Goal: Transaction & Acquisition: Purchase product/service

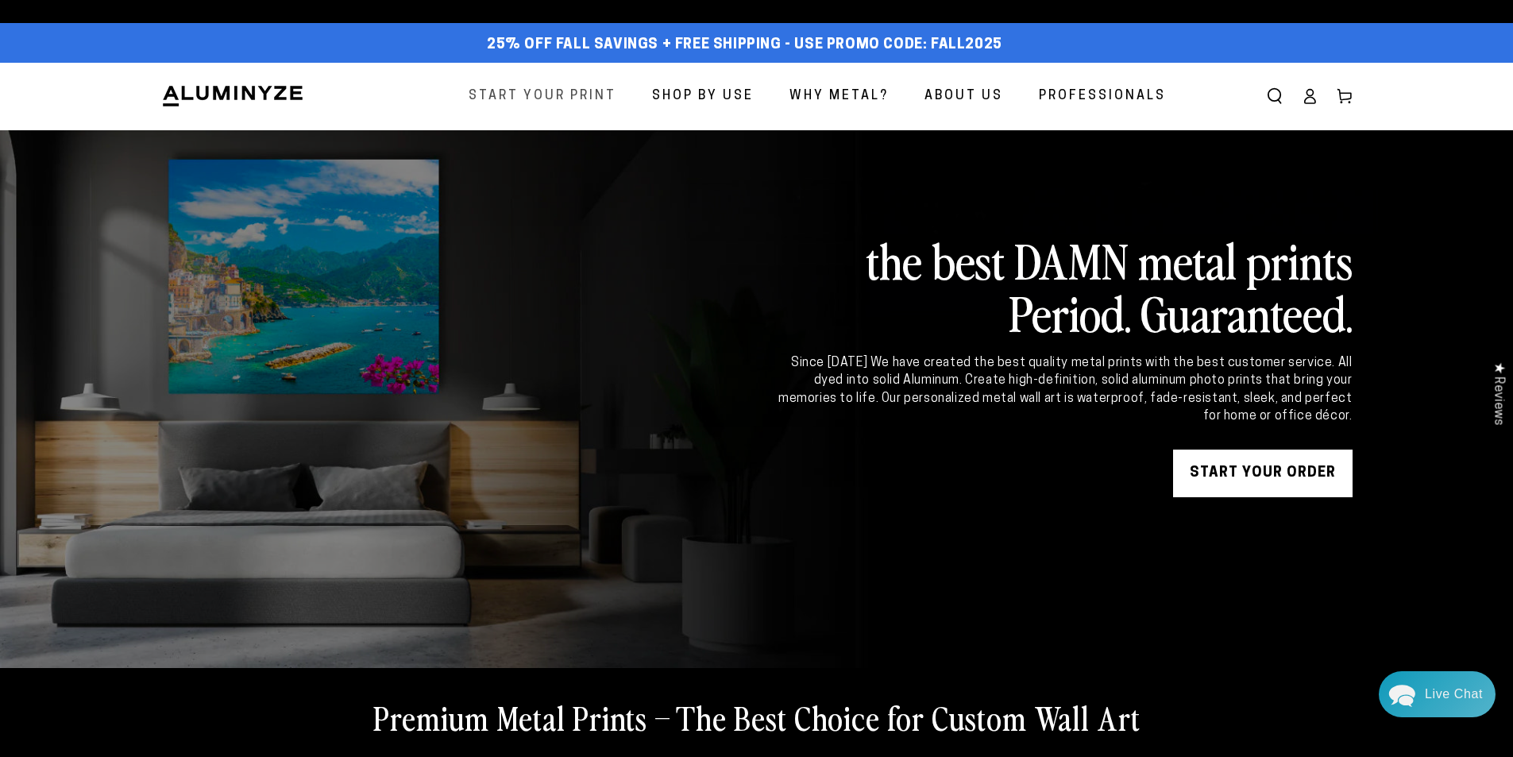
click at [544, 99] on span "Start Your Print" at bounding box center [543, 96] width 148 height 23
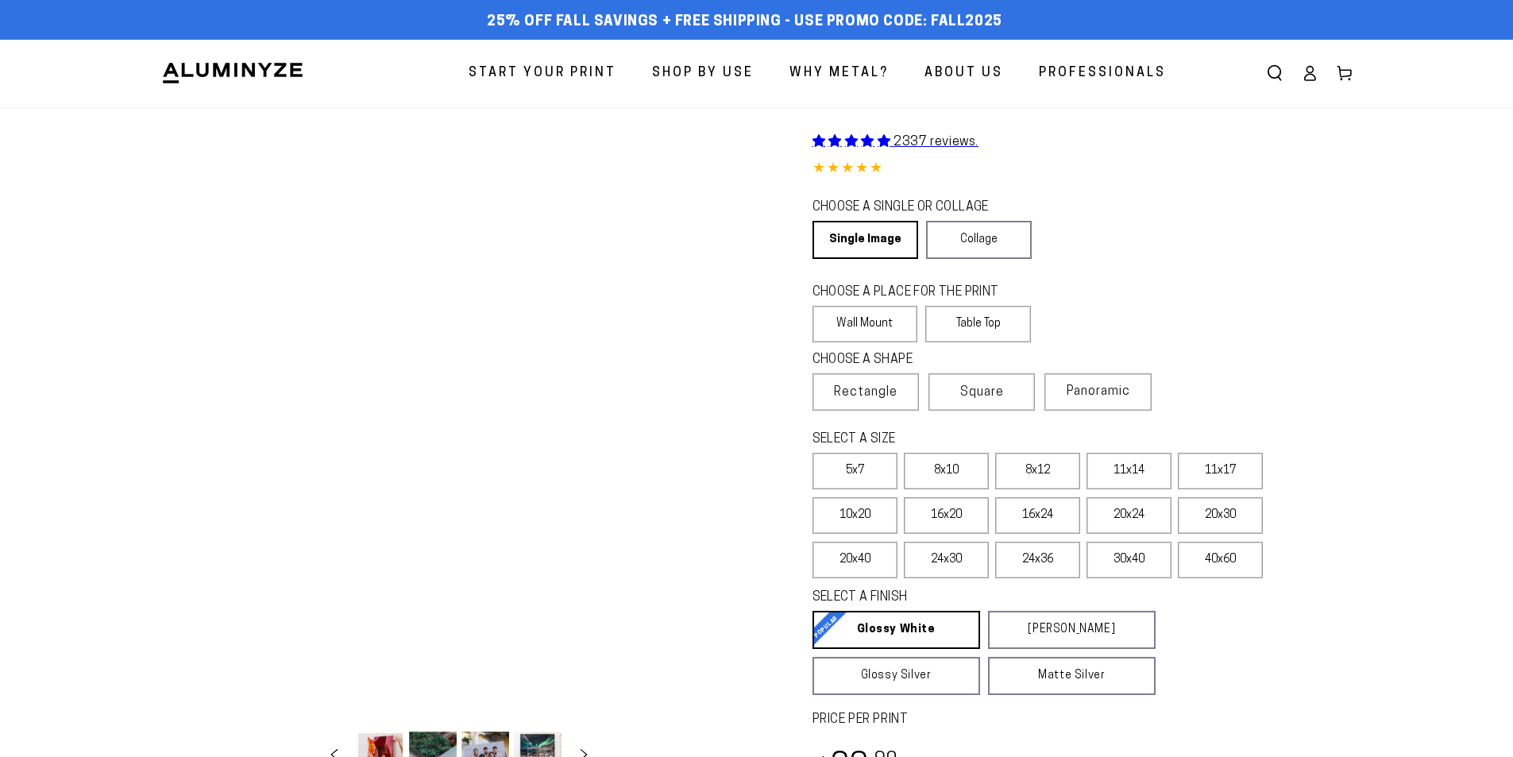
select select "**********"
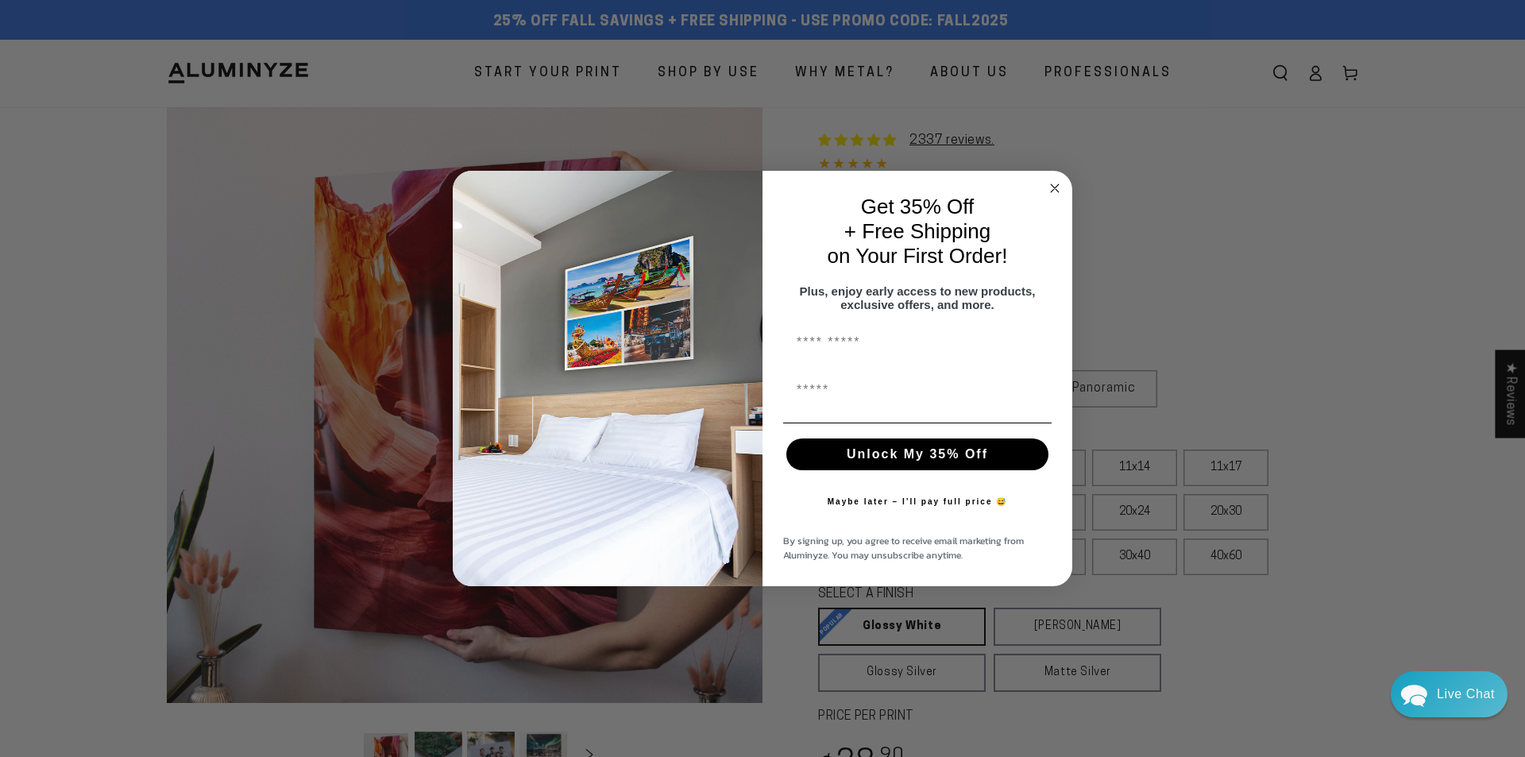
click at [1060, 179] on circle "Close dialog" at bounding box center [1055, 188] width 18 height 18
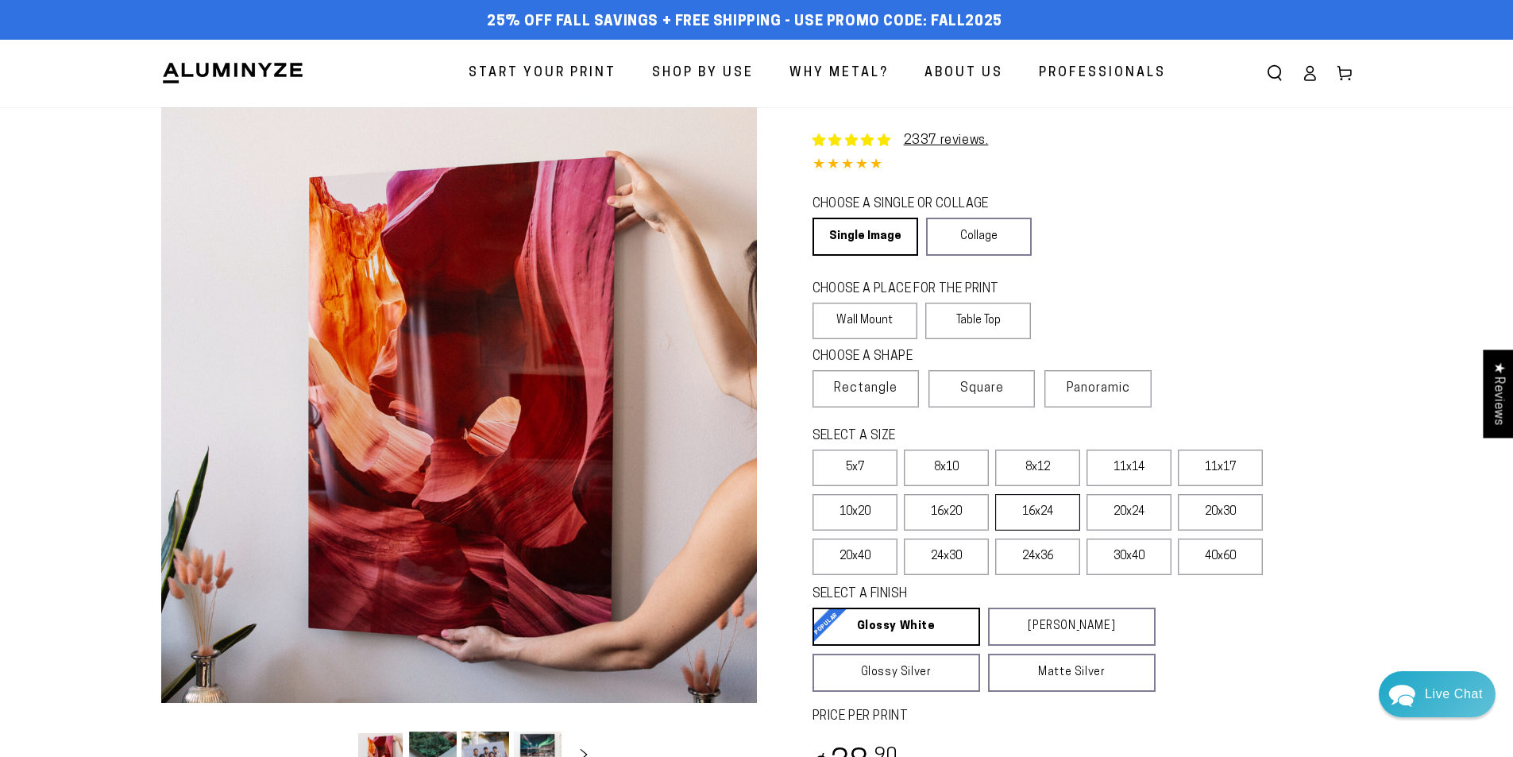
click at [1048, 516] on label "16x24" at bounding box center [1037, 512] width 85 height 37
